Goal: Task Accomplishment & Management: Use online tool/utility

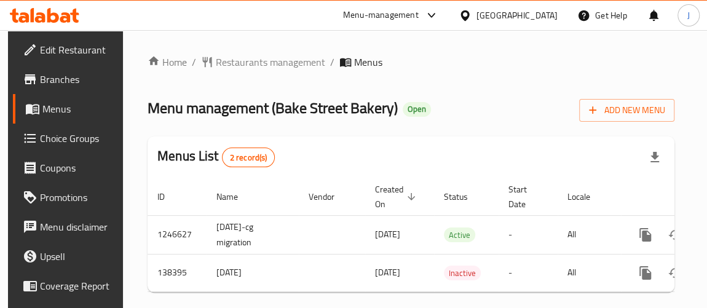
scroll to position [0, 71]
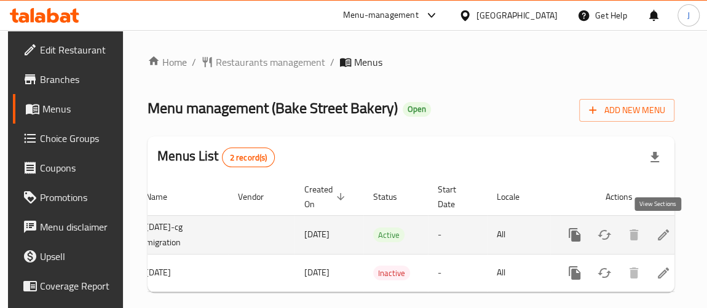
click at [653, 241] on link "enhanced table" at bounding box center [662, 234] width 29 height 29
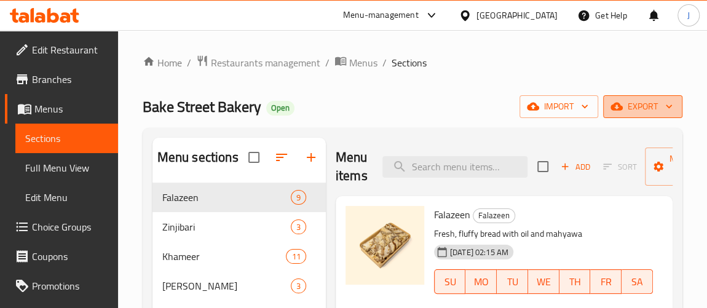
click at [644, 95] on button "export" at bounding box center [642, 106] width 79 height 23
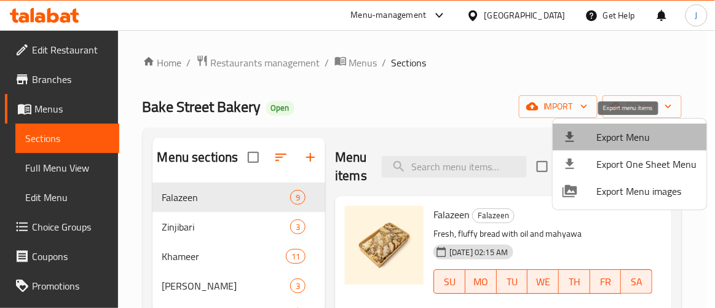
click at [640, 140] on span "Export Menu" at bounding box center [647, 137] width 100 height 15
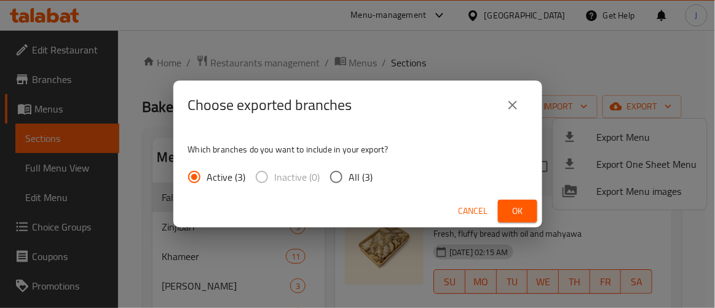
click at [526, 205] on span "Ok" at bounding box center [518, 210] width 20 height 15
